Goal: Information Seeking & Learning: Learn about a topic

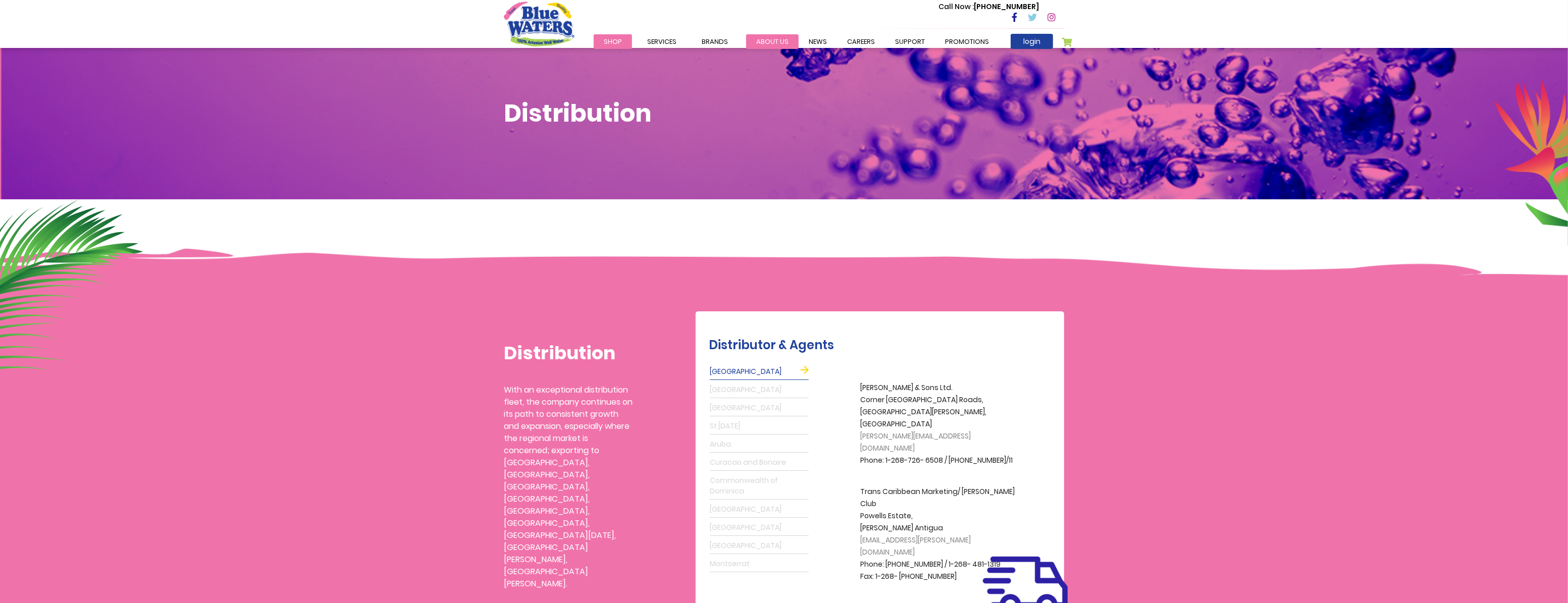
click at [776, 40] on link "about us" at bounding box center [772, 41] width 52 height 15
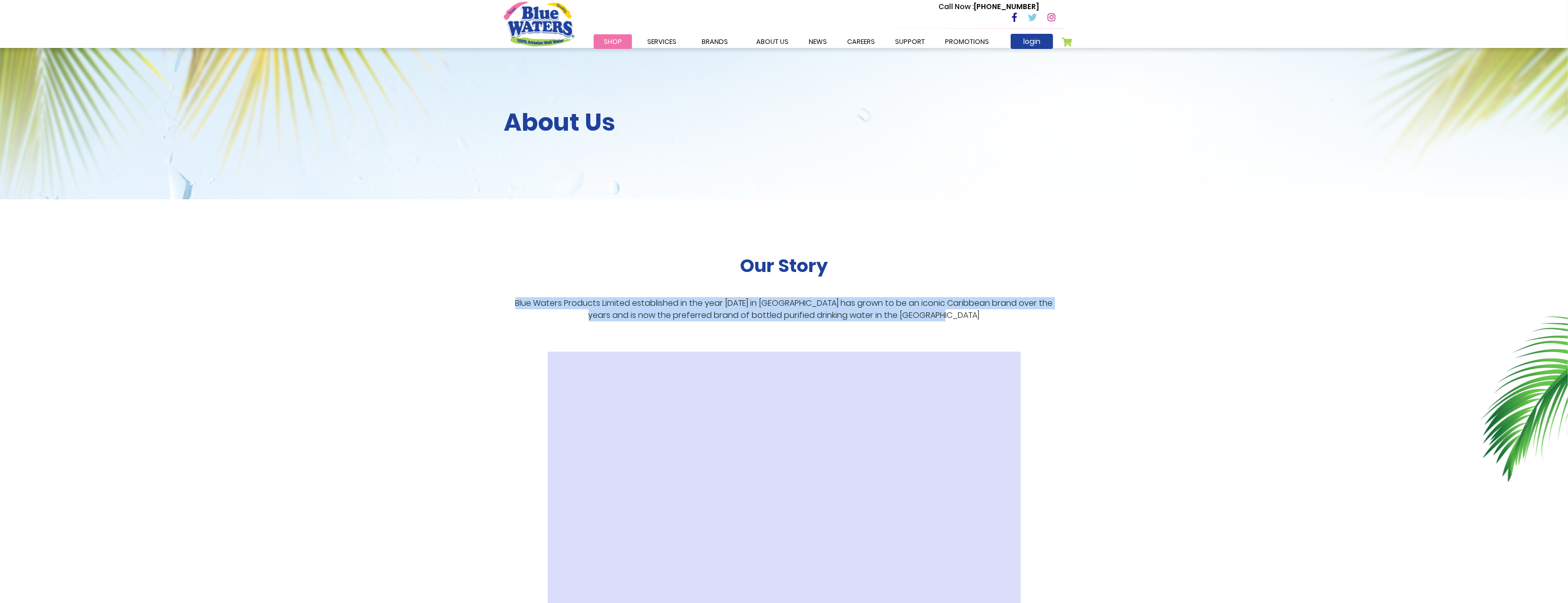
drag, startPoint x: 500, startPoint y: 298, endPoint x: 960, endPoint y: 326, distance: 460.9
click at [960, 326] on div "Our Story Blue Waters Products Limited established in the year [DATE] in [GEOGR…" at bounding box center [783, 429] width 575 height 459
copy p "Blue Waters Products Limited established in the year [DATE] in [GEOGRAPHIC_DATA…"
